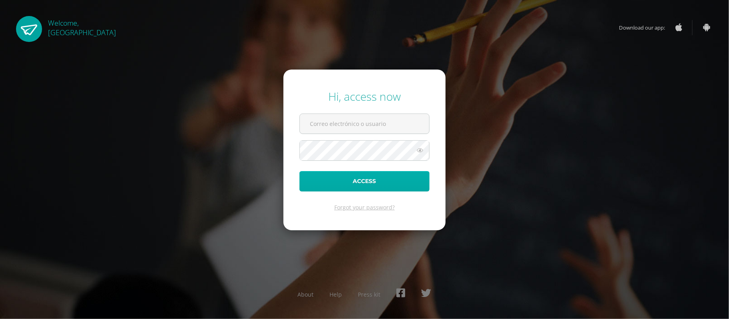
type input "[PERSON_NAME][EMAIL_ADDRESS][DOMAIN_NAME]"
click at [356, 178] on button "Access" at bounding box center [364, 181] width 130 height 20
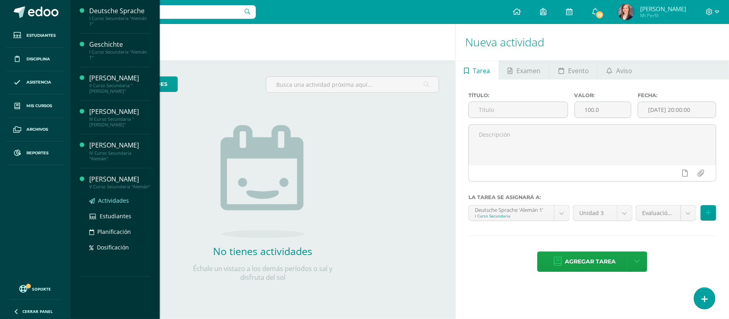
click at [110, 202] on span "Actividades" at bounding box center [113, 201] width 31 height 8
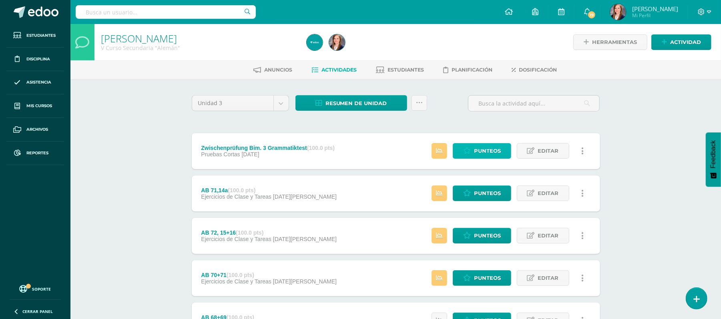
click at [484, 149] on span "Punteos" at bounding box center [487, 151] width 27 height 15
click at [414, 101] on link at bounding box center [420, 103] width 16 height 16
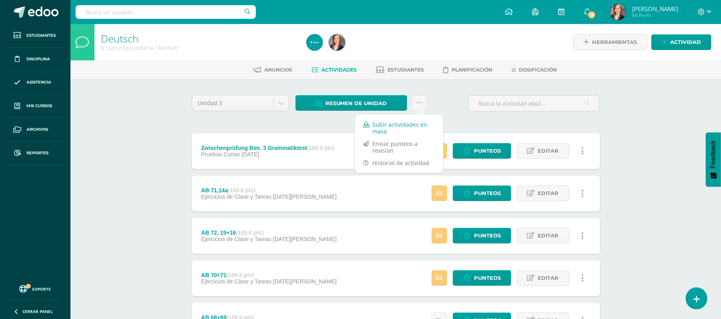
click at [394, 127] on link "Subir actividades en masa" at bounding box center [399, 128] width 88 height 19
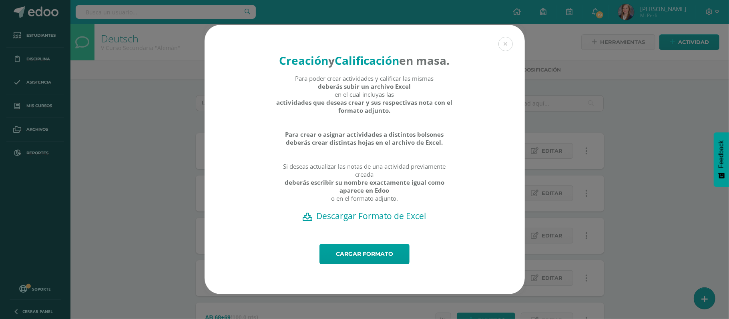
click at [352, 222] on h2 "Descargar Formato de Excel" at bounding box center [365, 216] width 292 height 11
click at [511, 38] on button at bounding box center [505, 44] width 14 height 14
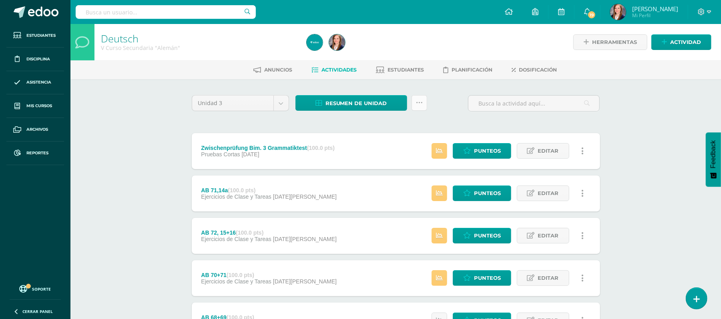
click at [418, 102] on icon at bounding box center [419, 103] width 7 height 7
click at [399, 124] on link "Subir actividades en masa" at bounding box center [399, 128] width 88 height 19
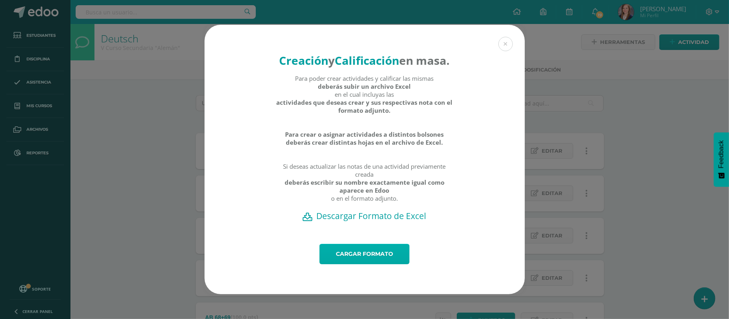
click at [352, 265] on link "Cargar formato" at bounding box center [364, 254] width 90 height 20
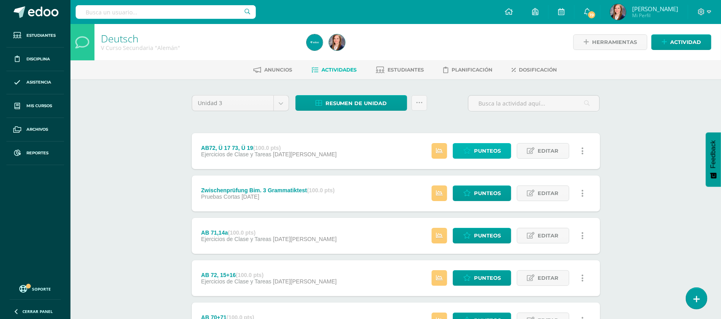
click at [483, 154] on span "Punteos" at bounding box center [487, 151] width 27 height 15
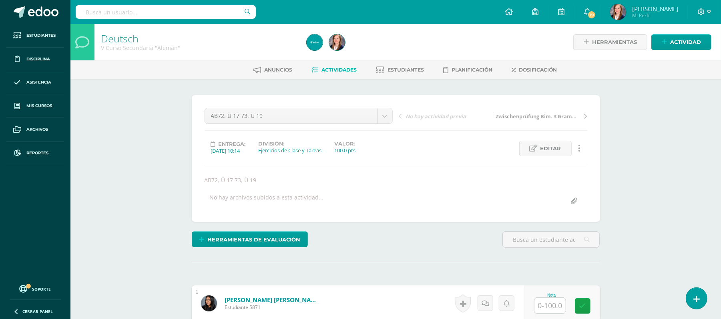
scroll to position [98, 0]
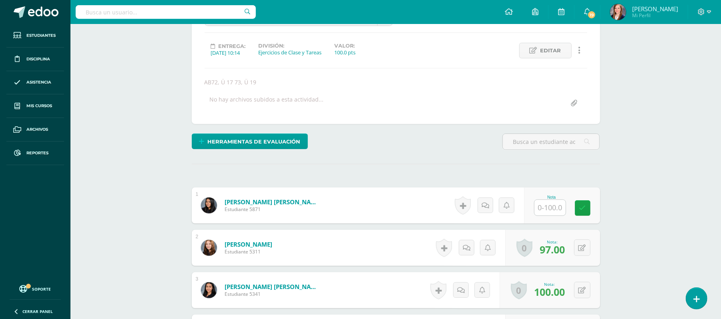
click at [548, 212] on input "text" at bounding box center [549, 208] width 31 height 16
type input "93"
click at [585, 210] on icon at bounding box center [588, 208] width 7 height 7
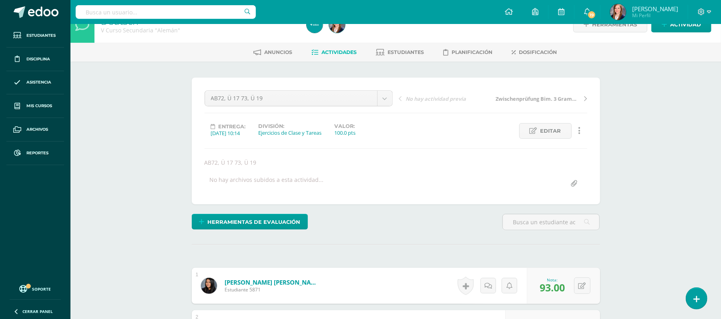
scroll to position [0, 0]
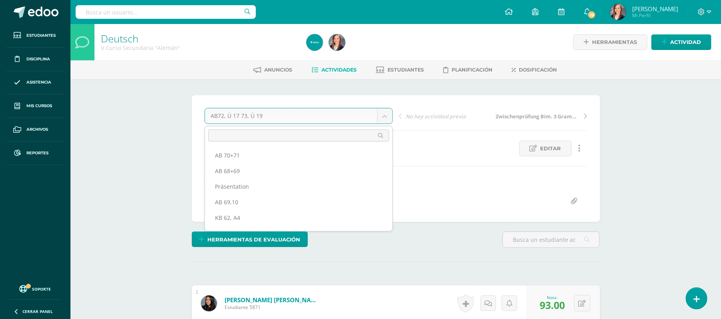
scroll to position [46, 0]
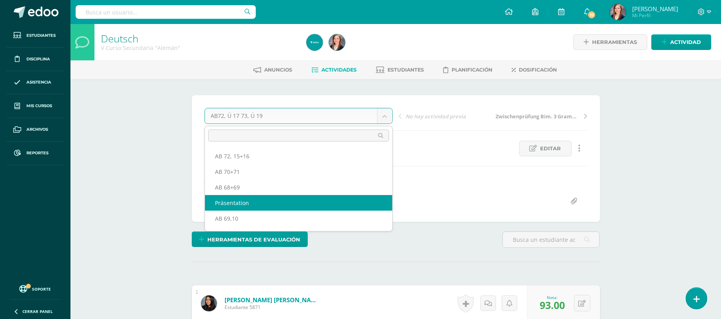
select select "/dashboard/teacher/grade-activity/229542/"
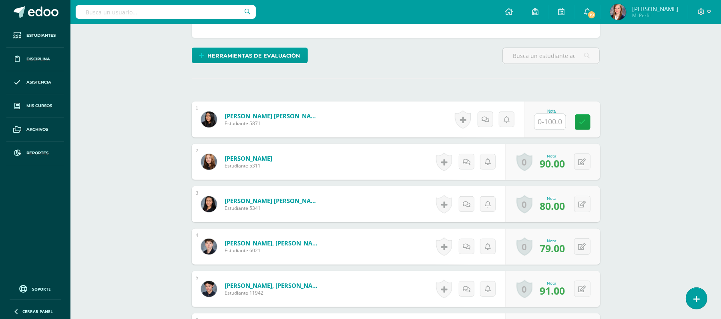
scroll to position [185, 0]
click at [551, 118] on input "text" at bounding box center [554, 122] width 32 height 16
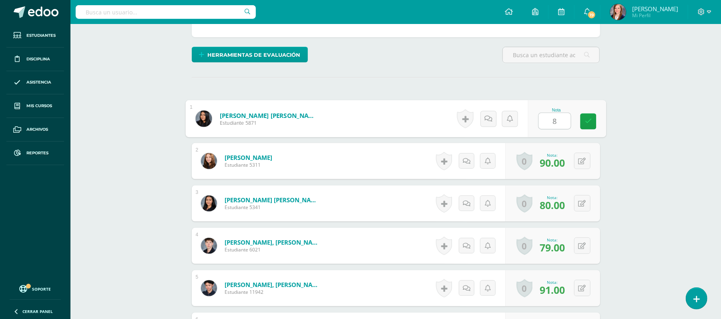
type input "80"
